Goal: Find specific page/section: Find specific page/section

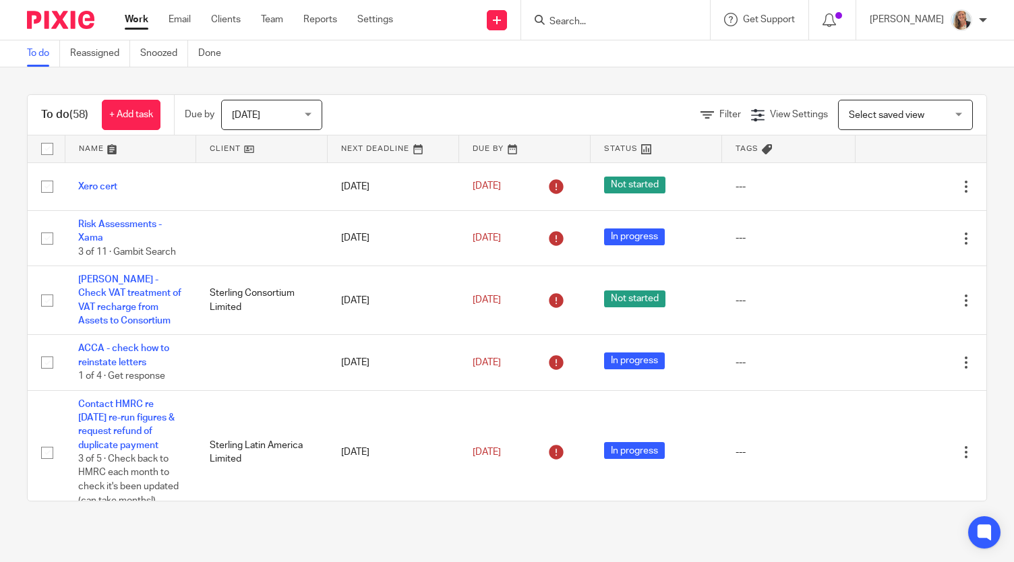
click at [576, 15] on form at bounding box center [620, 19] width 144 height 17
click at [586, 24] on input "Search" at bounding box center [608, 22] width 121 height 12
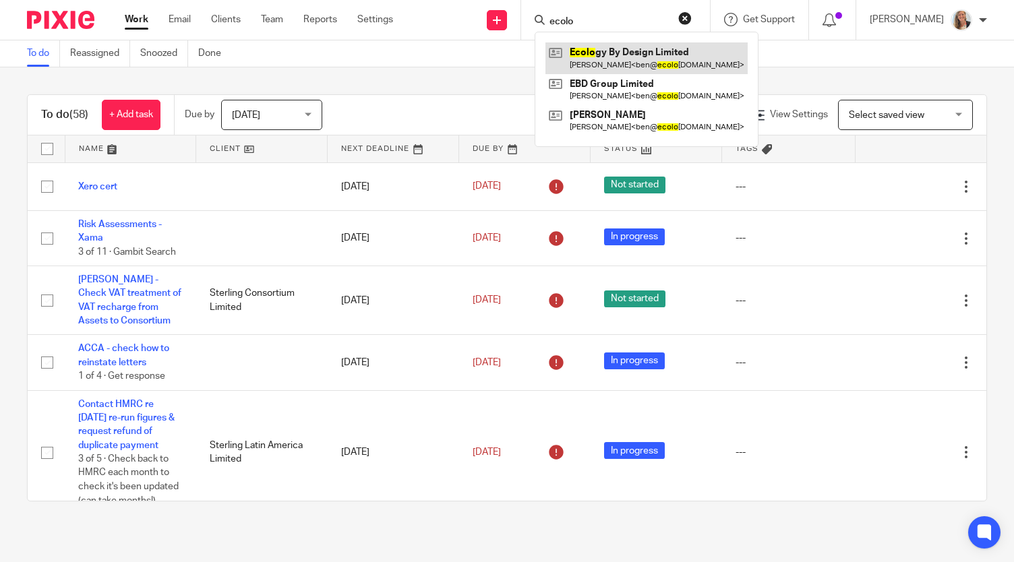
type input "ecolo"
click at [631, 49] on link at bounding box center [646, 57] width 202 height 31
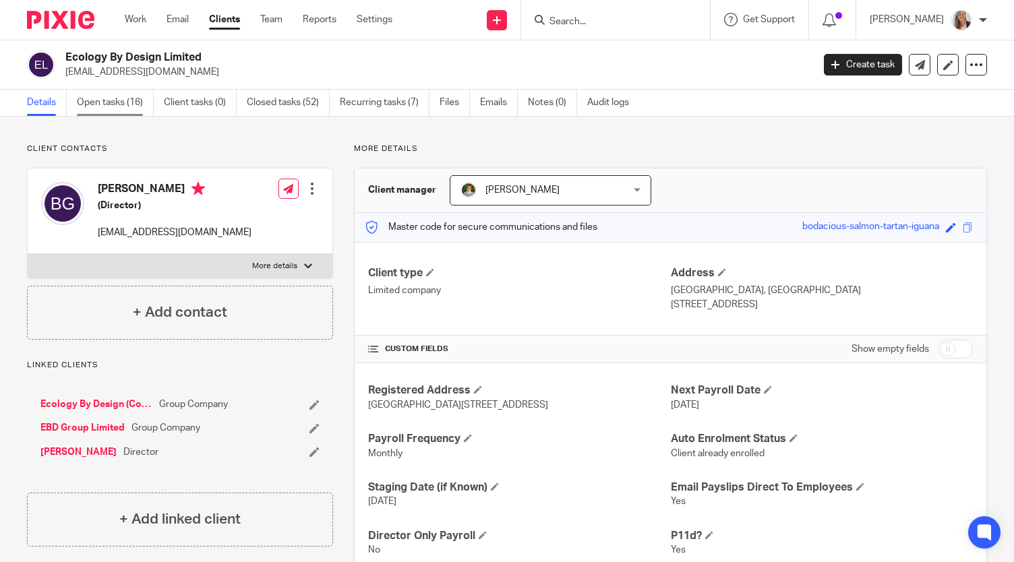
click at [129, 95] on link "Open tasks (16)" at bounding box center [115, 103] width 77 height 26
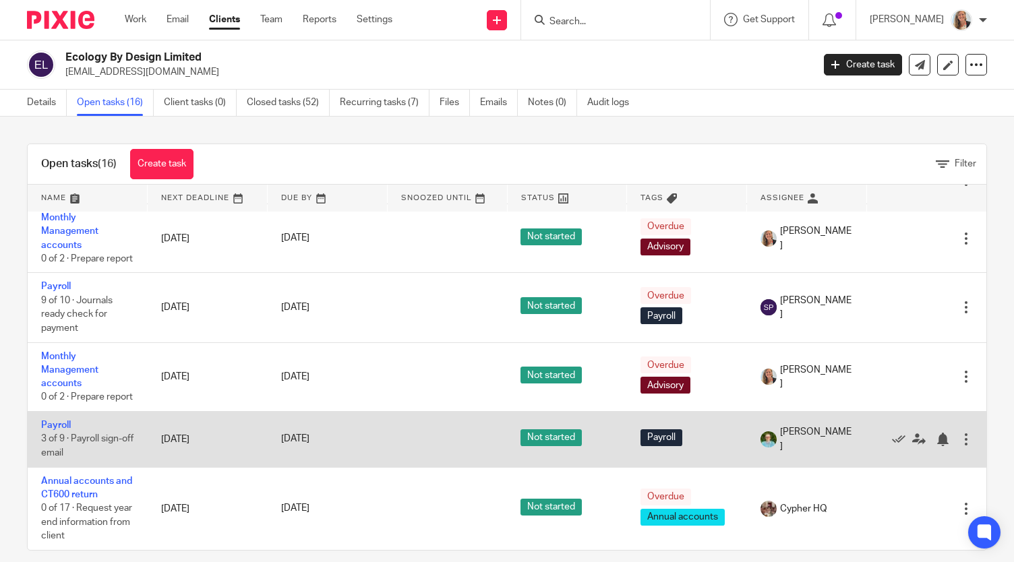
scroll to position [15, 0]
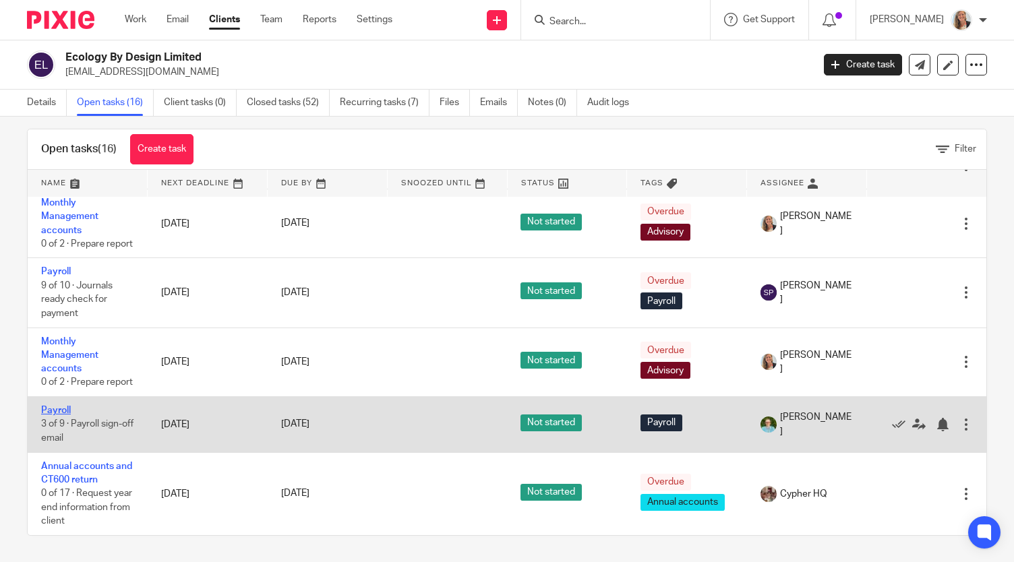
click at [51, 406] on link "Payroll" at bounding box center [56, 410] width 30 height 9
